Goal: Find specific page/section: Find specific page/section

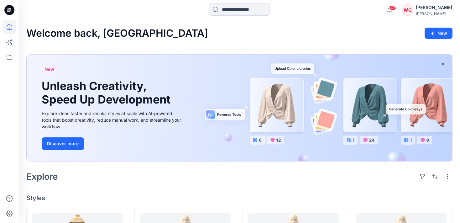
click at [8, 31] on icon at bounding box center [10, 27] width 14 height 14
click at [7, 26] on icon at bounding box center [10, 27] width 14 height 14
click at [9, 55] on icon at bounding box center [10, 57] width 14 height 14
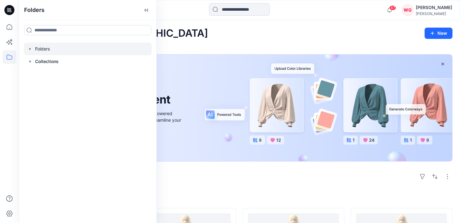
click at [30, 50] on icon "button" at bounding box center [30, 48] width 5 height 5
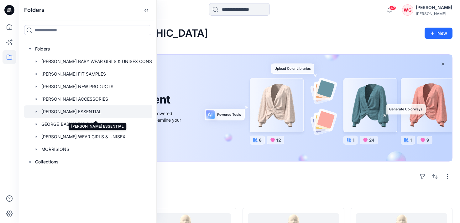
scroll to position [5, 0]
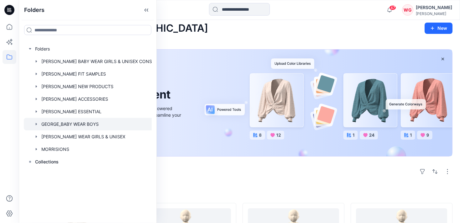
click at [84, 124] on div at bounding box center [96, 124] width 144 height 13
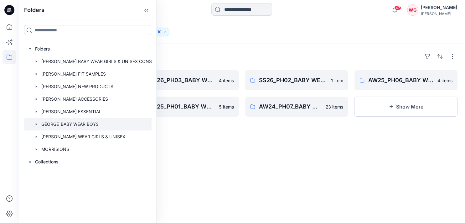
click at [181, 33] on div "Folders [PERSON_NAME] WEAR BOYS 10" at bounding box center [217, 32] width 382 height 9
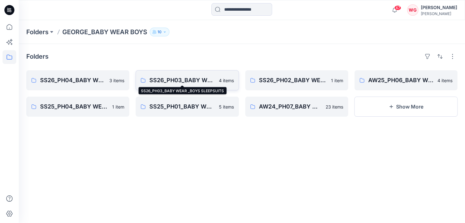
click at [187, 76] on p "SS26_PH03_BABY WEAR _BOYS SLEEPSUITS" at bounding box center [181, 80] width 65 height 9
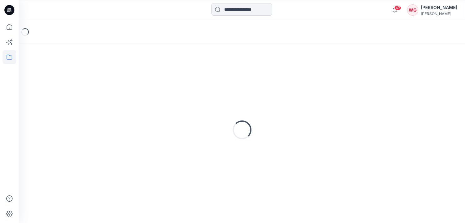
click at [187, 76] on div "Loading..." at bounding box center [241, 129] width 431 height 157
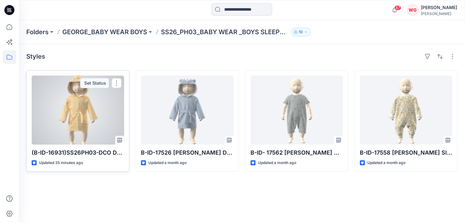
click at [80, 111] on div at bounding box center [78, 109] width 92 height 69
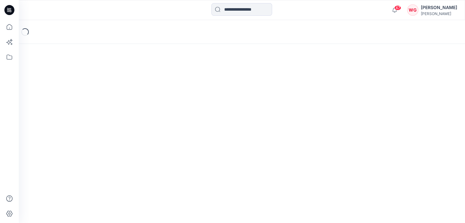
click at [80, 111] on div "Loading..." at bounding box center [242, 121] width 446 height 203
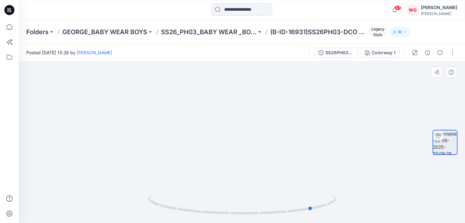
drag, startPoint x: 243, startPoint y: 214, endPoint x: 319, endPoint y: 218, distance: 75.9
click at [319, 218] on div at bounding box center [242, 206] width 188 height 31
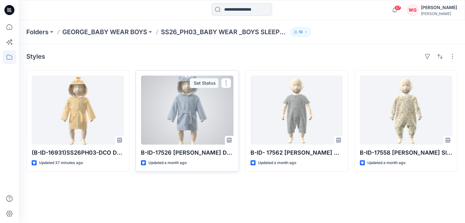
click at [193, 125] on div at bounding box center [187, 109] width 92 height 69
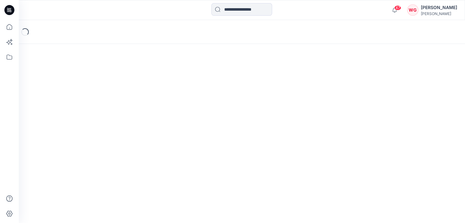
click at [193, 125] on div "Loading..." at bounding box center [242, 121] width 446 height 203
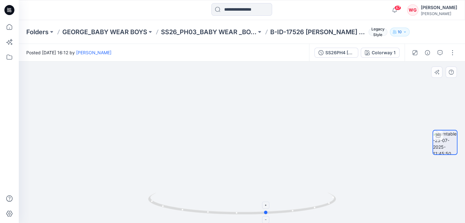
drag, startPoint x: 244, startPoint y: 213, endPoint x: 298, endPoint y: 213, distance: 54.8
click at [298, 213] on icon at bounding box center [242, 203] width 189 height 23
drag, startPoint x: 301, startPoint y: 213, endPoint x: 328, endPoint y: 210, distance: 27.9
click at [328, 210] on icon at bounding box center [242, 203] width 189 height 23
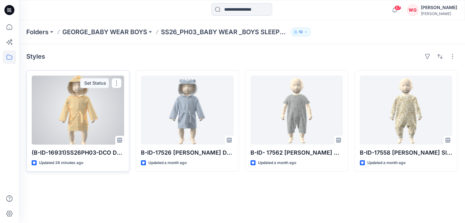
click at [81, 118] on div at bounding box center [78, 109] width 92 height 69
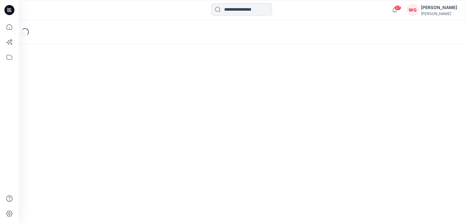
click at [81, 118] on div "Loading..." at bounding box center [242, 121] width 446 height 203
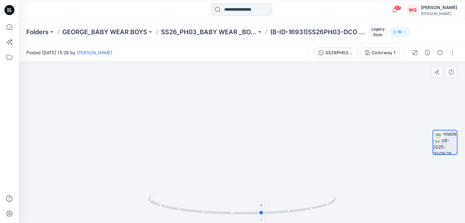
drag, startPoint x: 222, startPoint y: 194, endPoint x: 242, endPoint y: 235, distance: 45.1
click at [117, 136] on div at bounding box center [242, 141] width 446 height 161
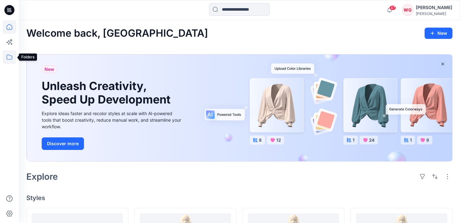
click at [10, 57] on icon at bounding box center [10, 57] width 14 height 14
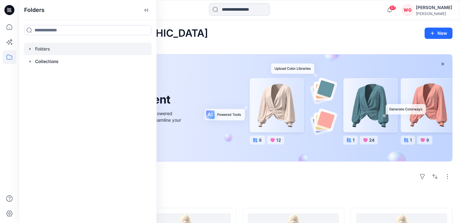
click at [32, 49] on icon "button" at bounding box center [30, 48] width 5 height 5
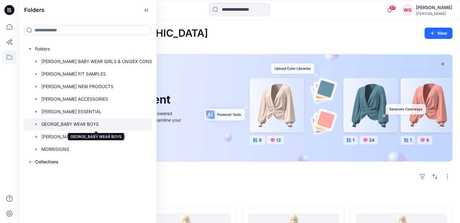
click at [92, 124] on div at bounding box center [96, 124] width 144 height 13
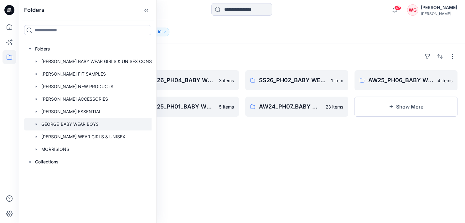
click at [195, 50] on div "Folders SS26_PH03_BABY WEAR _BOYS SLEEPSUITS 4 items SS25_PH04_BABY WEAR_BOYS S…" at bounding box center [242, 133] width 446 height 179
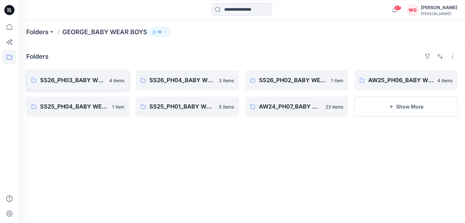
click at [94, 84] on p "SS26_PH03_BABY WEAR _BOYS SLEEPSUITS" at bounding box center [72, 80] width 65 height 9
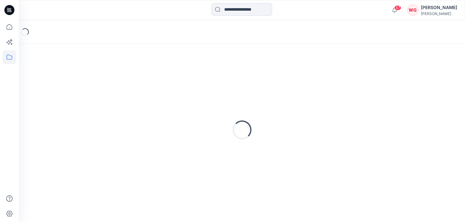
click at [94, 84] on div "Loading..." at bounding box center [241, 129] width 431 height 157
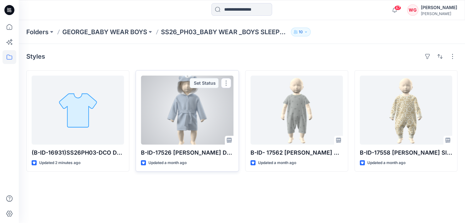
click at [188, 130] on div at bounding box center [187, 109] width 92 height 69
click at [188, 130] on div "Folders GEORGE_BABY WEAR BOYS SS26_PH03_BABY WEAR _BOYS SLEEPSUITS 10 Styles (B…" at bounding box center [242, 121] width 446 height 203
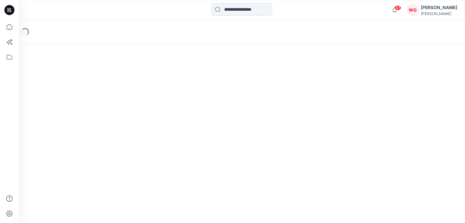
click at [188, 130] on div "Loading..." at bounding box center [242, 121] width 446 height 203
